Goal: Transaction & Acquisition: Purchase product/service

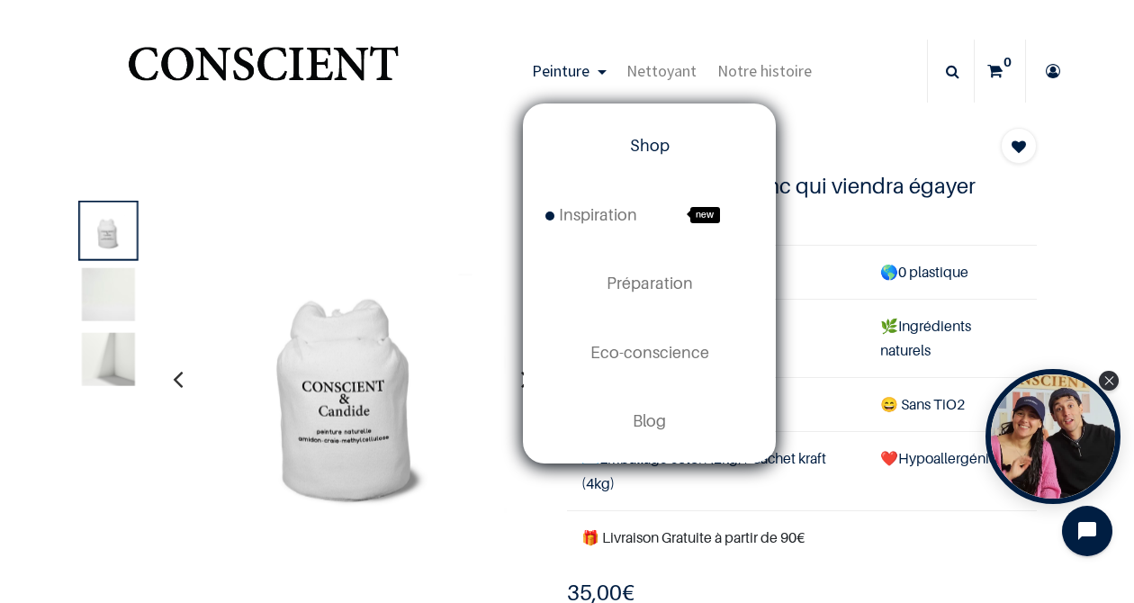
click at [645, 149] on span "Shop" at bounding box center [650, 145] width 40 height 19
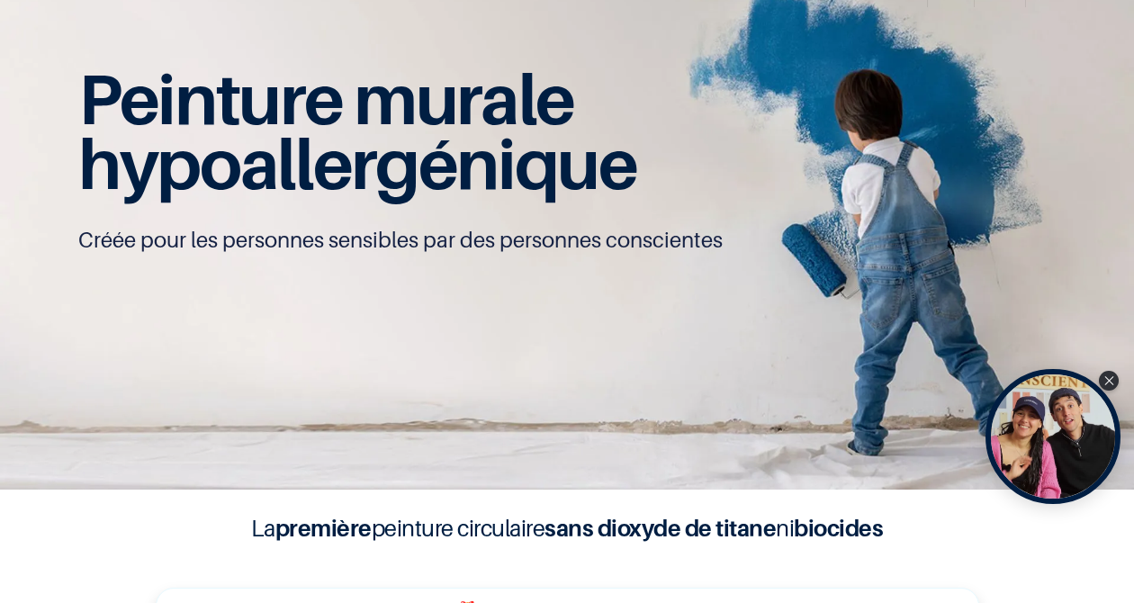
scroll to position [1, 0]
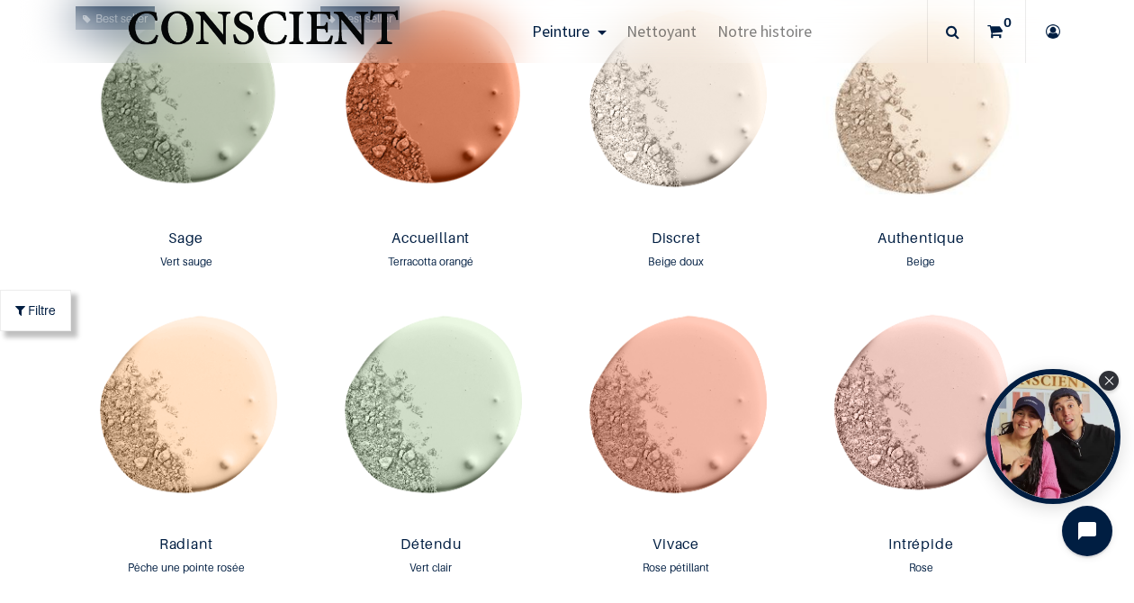
scroll to position [1597, 0]
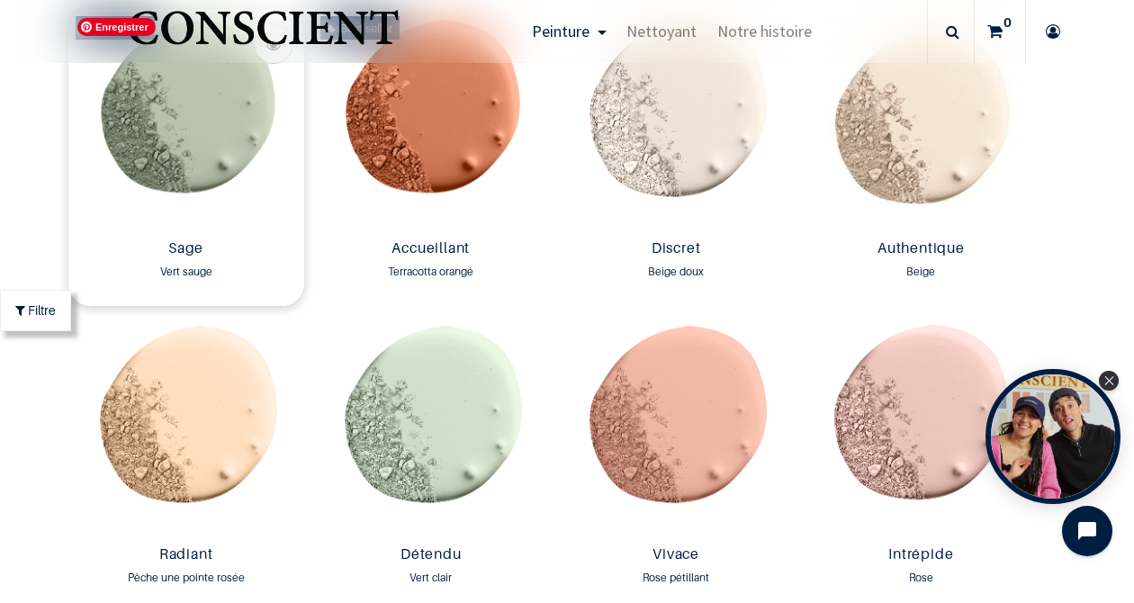
click at [197, 122] on img at bounding box center [186, 120] width 236 height 223
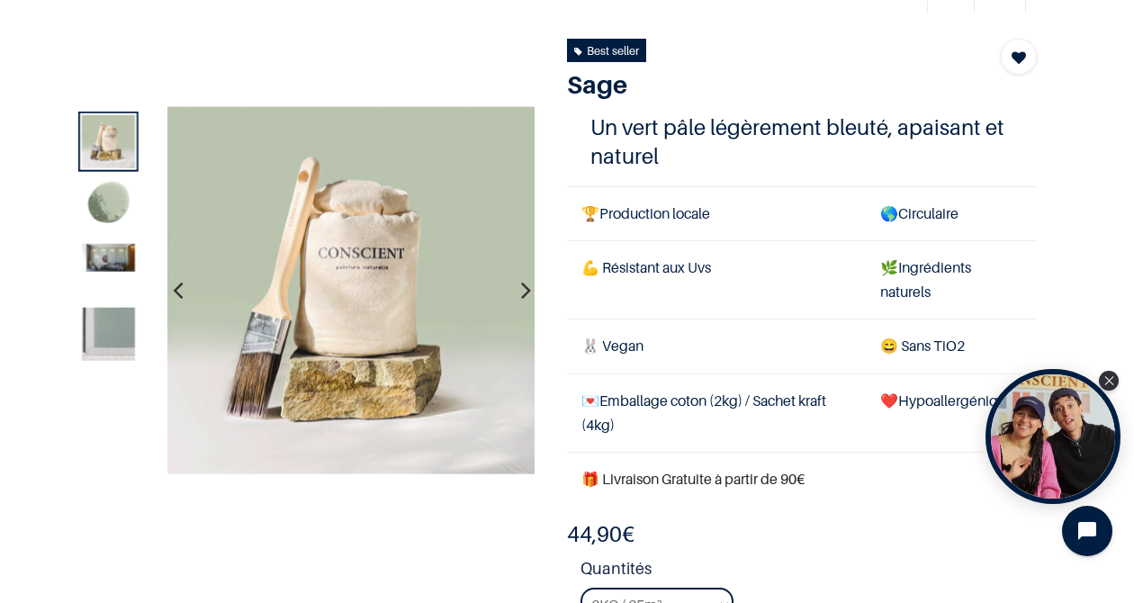
scroll to position [103, 0]
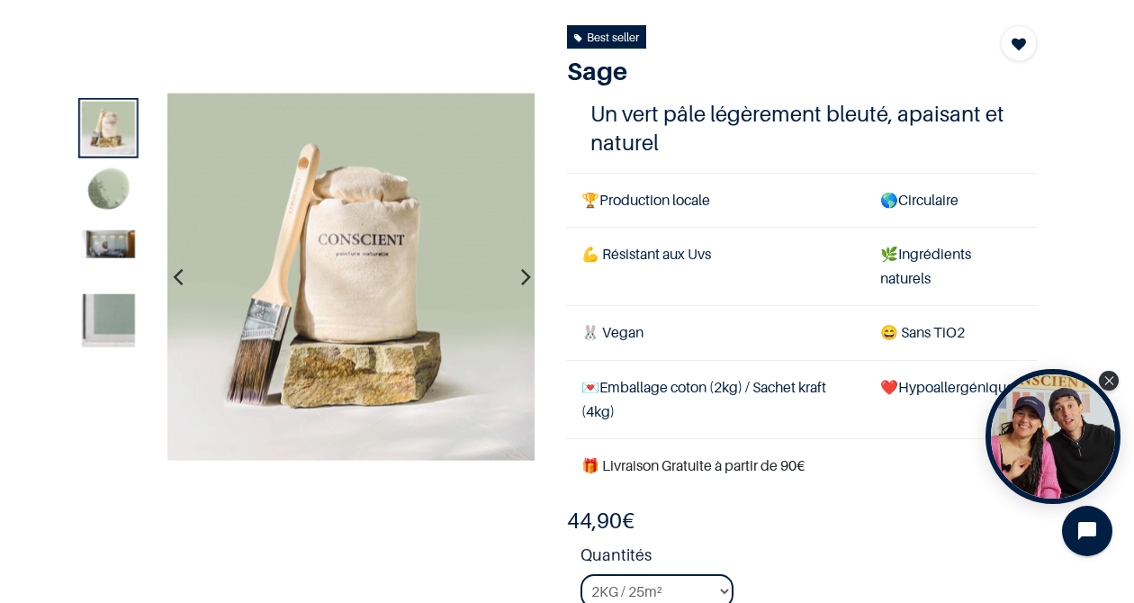
click at [115, 163] on div at bounding box center [108, 193] width 60 height 60
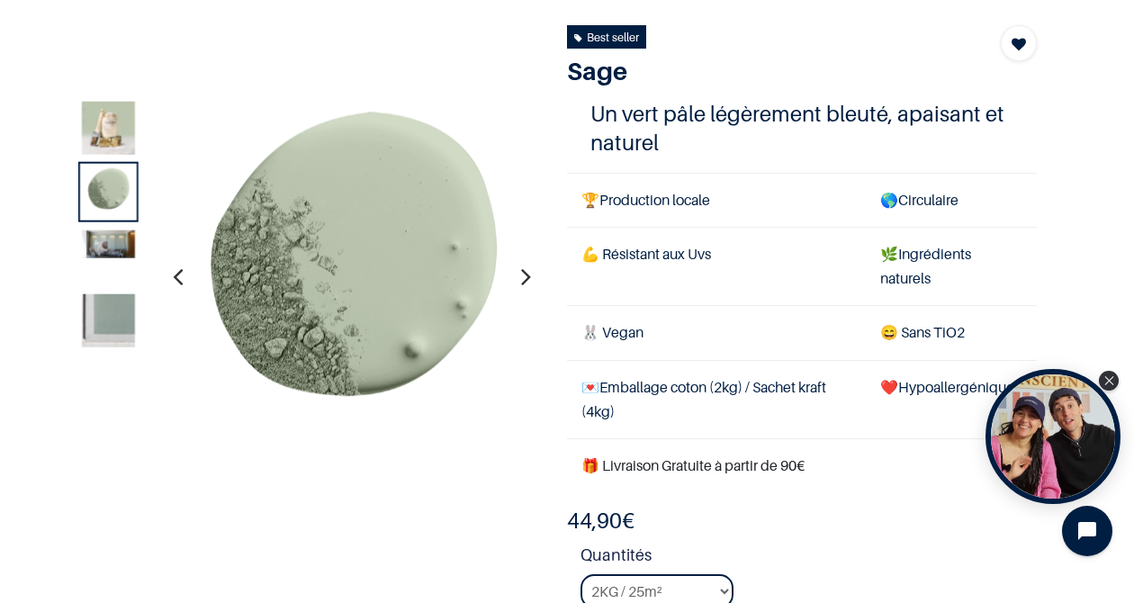
click at [126, 241] on img at bounding box center [108, 244] width 53 height 28
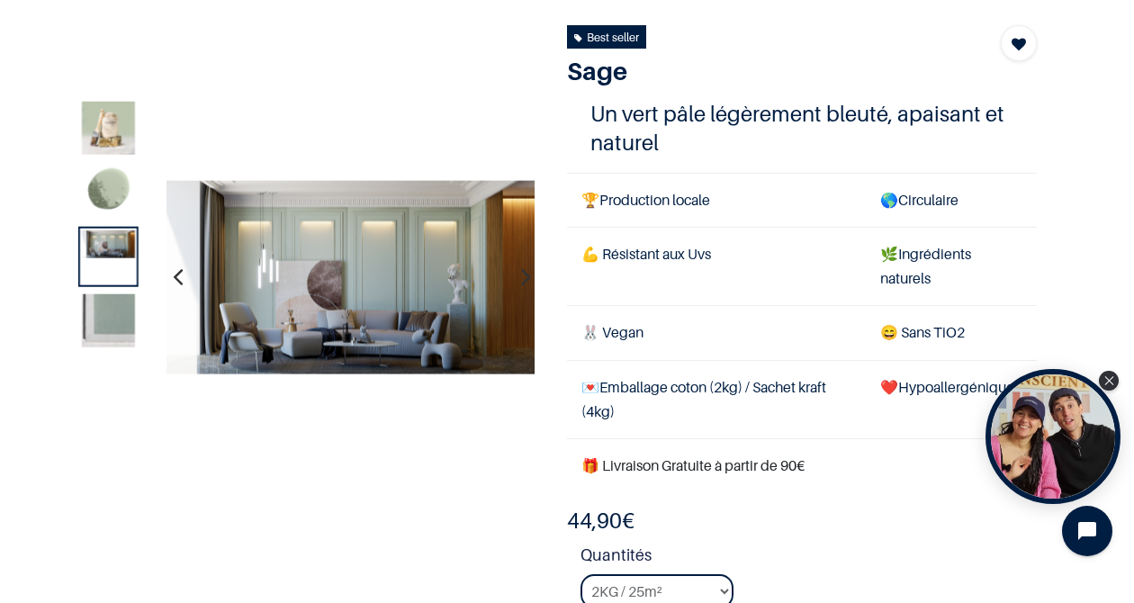
click at [119, 326] on img at bounding box center [108, 321] width 53 height 53
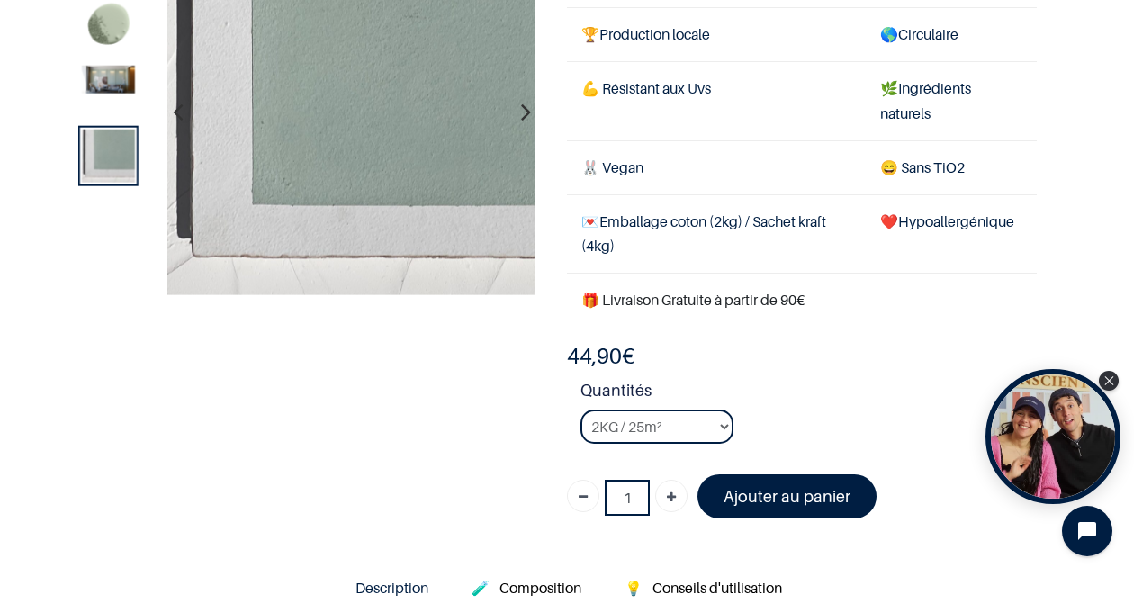
scroll to position [162, 0]
